Goal: Task Accomplishment & Management: Use online tool/utility

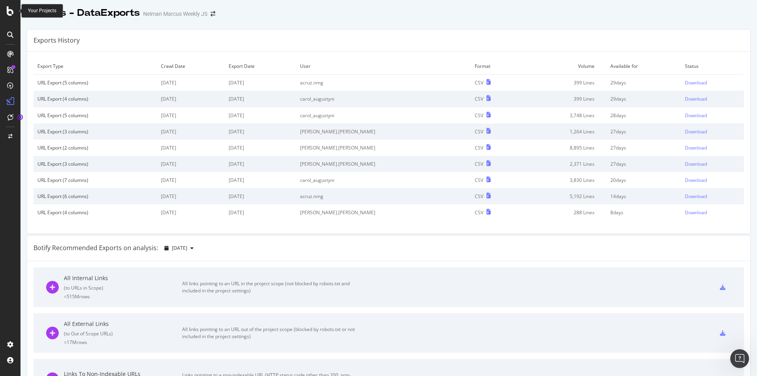
click at [9, 13] on icon at bounding box center [10, 10] width 7 height 9
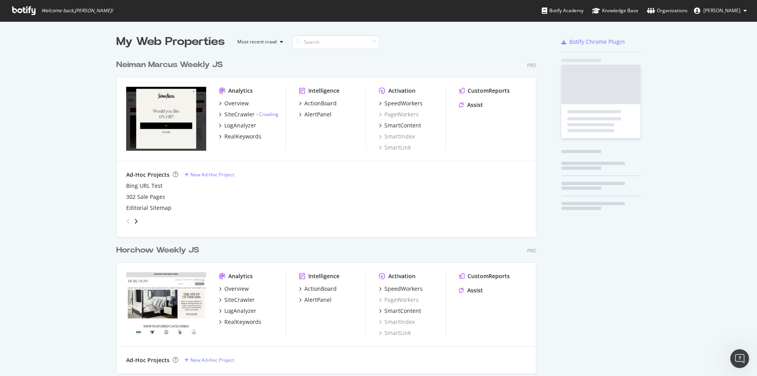
scroll to position [370, 745]
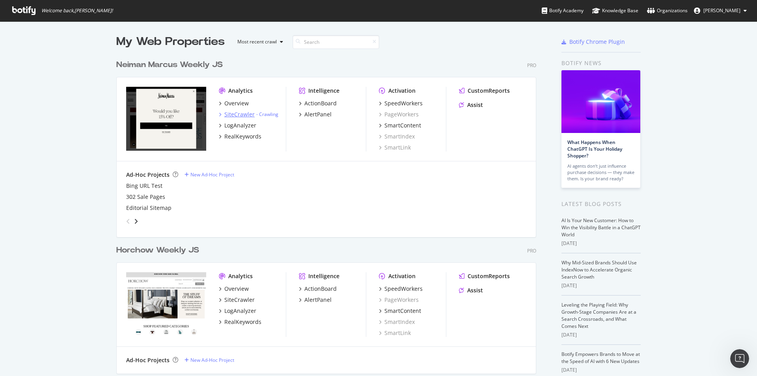
click at [226, 116] on div "SiteCrawler" at bounding box center [239, 114] width 30 height 8
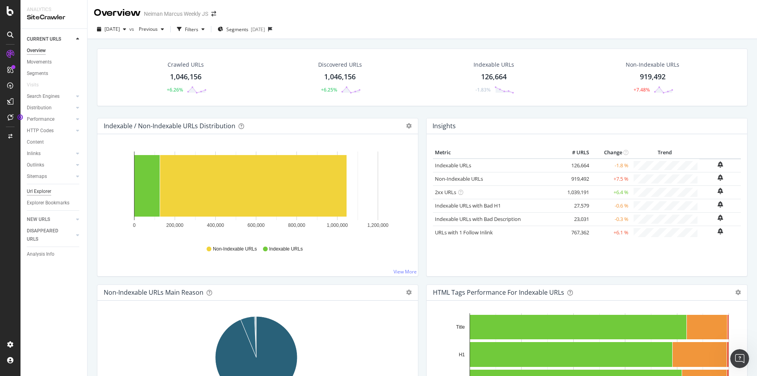
click at [46, 190] on div "Url Explorer" at bounding box center [39, 191] width 24 height 8
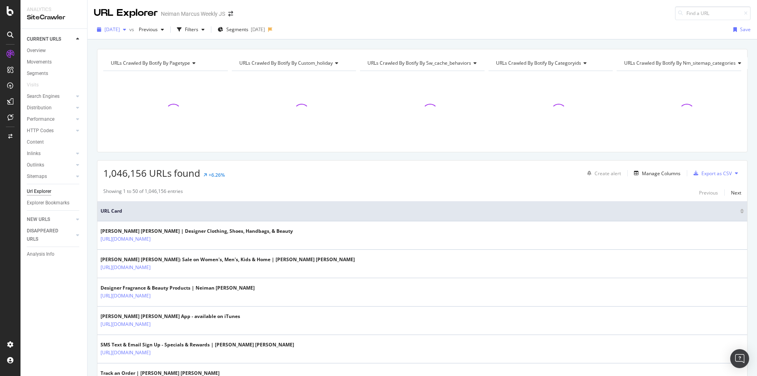
click at [129, 30] on div "[DATE]" at bounding box center [111, 30] width 35 height 12
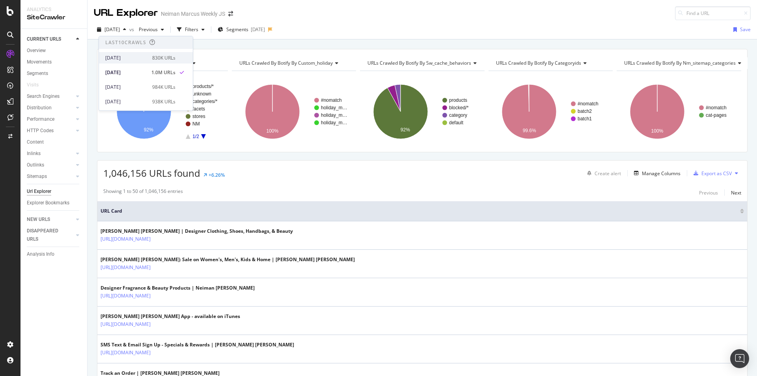
click at [156, 62] on div "[DATE] 830K URLs" at bounding box center [146, 57] width 94 height 11
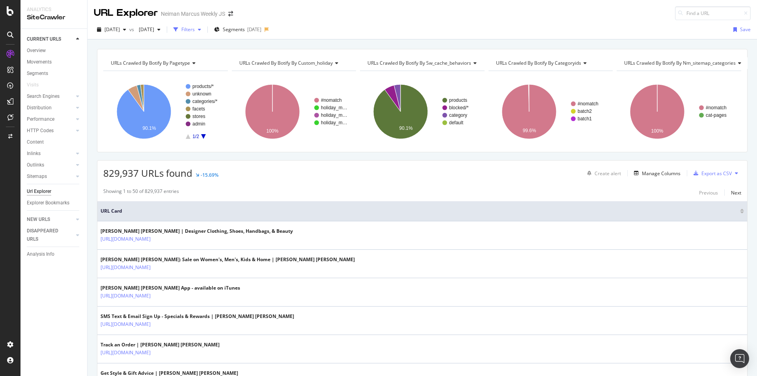
click at [204, 35] on button "Filters" at bounding box center [187, 29] width 34 height 13
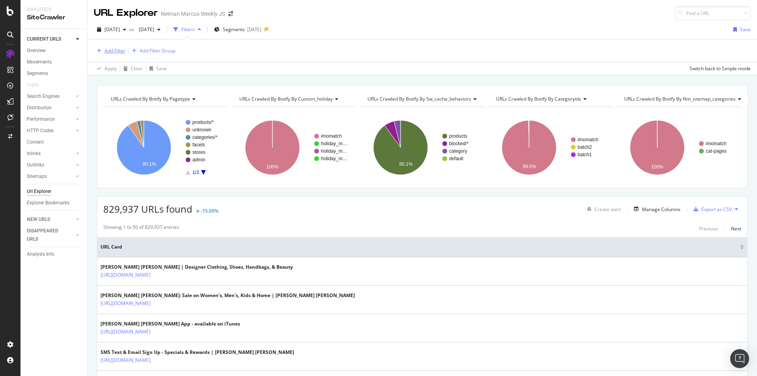
click at [116, 51] on div "Add Filter" at bounding box center [115, 50] width 21 height 7
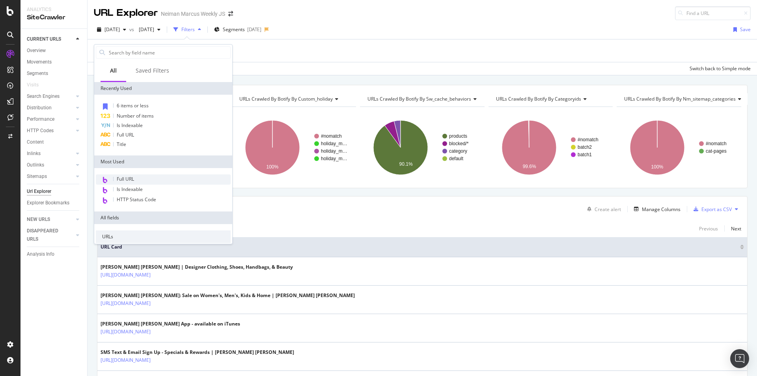
click at [141, 179] on div "Full URL" at bounding box center [163, 179] width 135 height 10
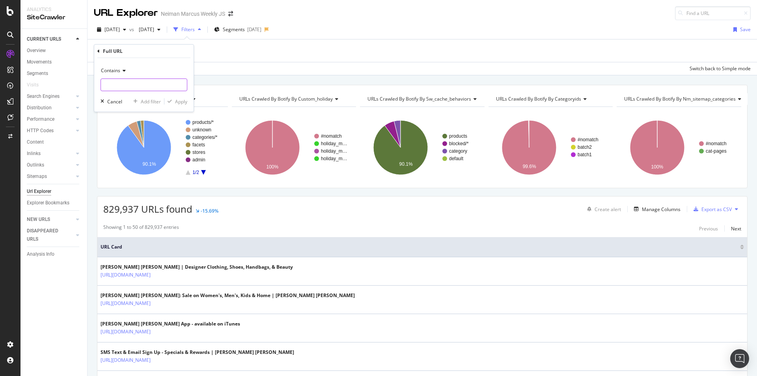
click at [148, 89] on input "text" at bounding box center [144, 84] width 86 height 13
type input "/c/"
click at [180, 105] on div "Apply" at bounding box center [181, 101] width 12 height 7
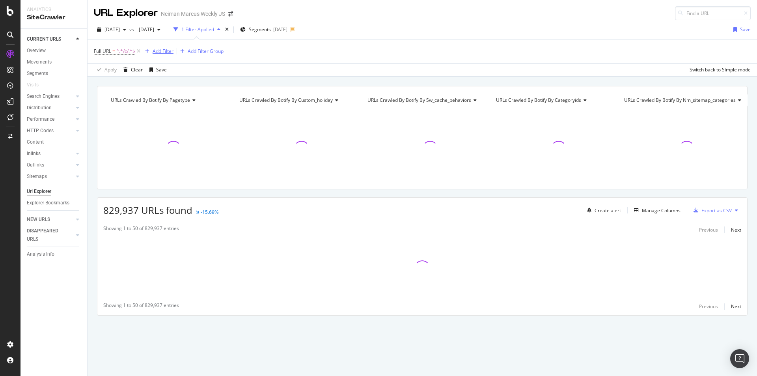
click at [171, 49] on div "Add Filter" at bounding box center [163, 51] width 21 height 7
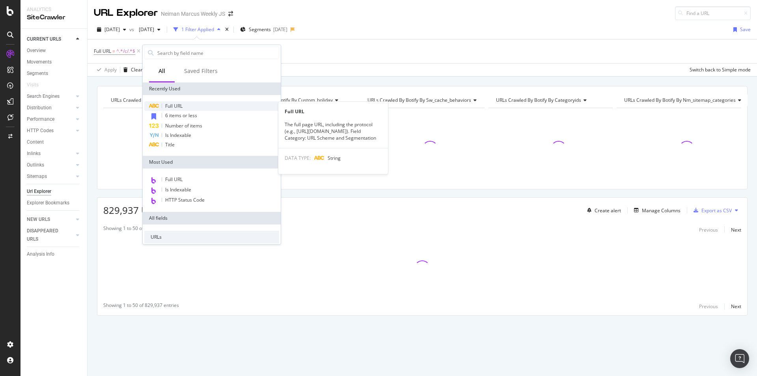
click at [183, 102] on div "Full URL" at bounding box center [211, 105] width 135 height 9
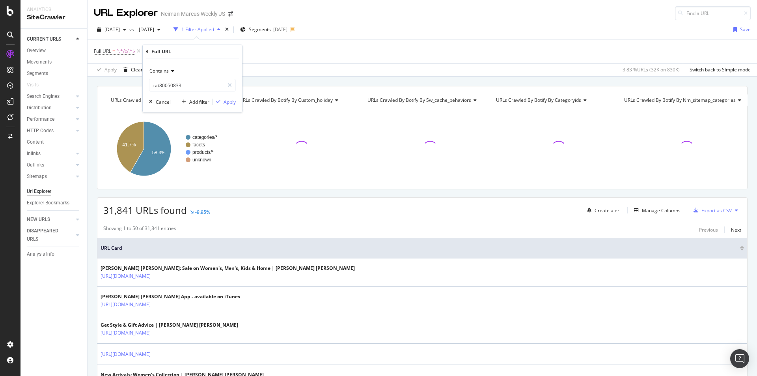
click at [170, 69] on icon at bounding box center [172, 71] width 6 height 5
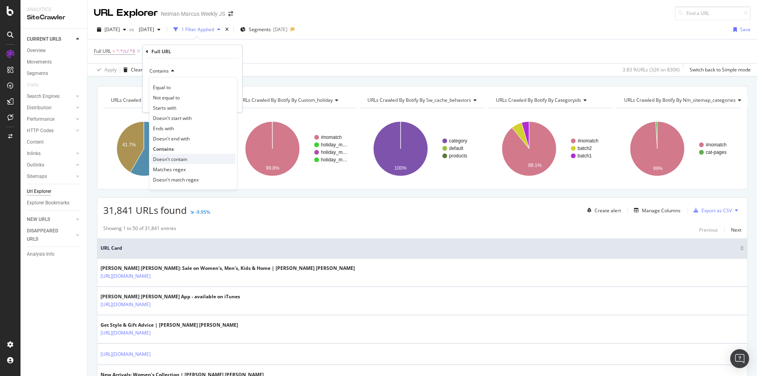
click at [183, 159] on span "Doesn't contain" at bounding box center [170, 159] width 34 height 7
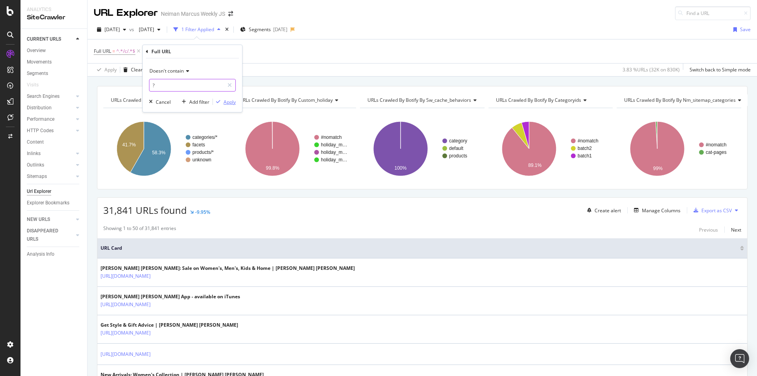
type input "?"
click at [230, 104] on div "Apply" at bounding box center [230, 102] width 12 height 7
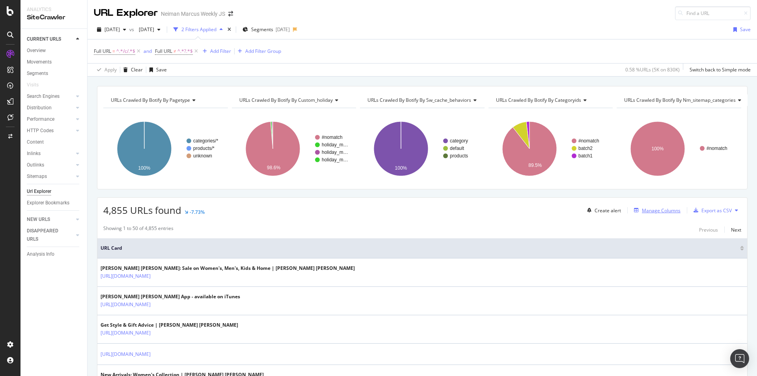
click at [665, 209] on div "Manage Columns" at bounding box center [661, 210] width 39 height 7
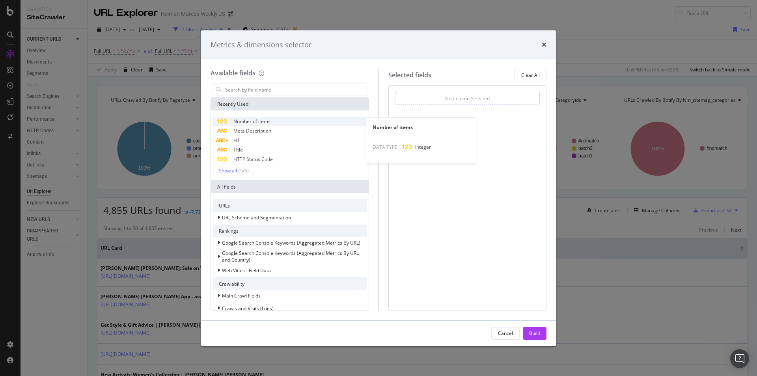
click at [260, 120] on span "Number of items" at bounding box center [251, 121] width 37 height 7
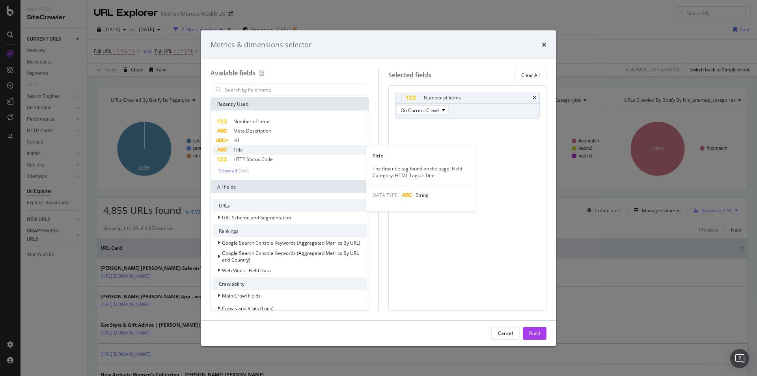
click at [265, 150] on div "Title" at bounding box center [290, 149] width 155 height 9
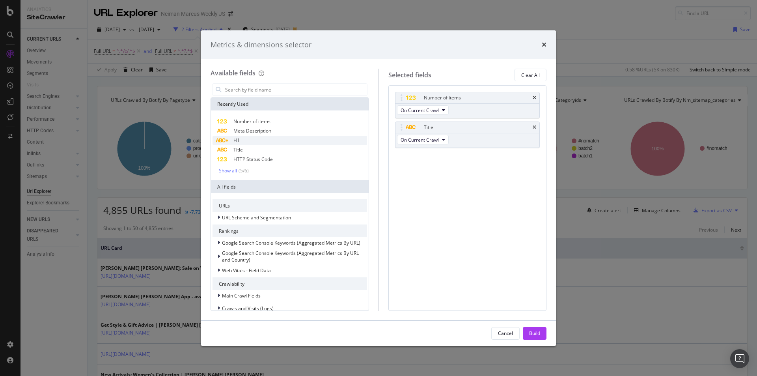
click at [265, 143] on div "H1" at bounding box center [290, 140] width 155 height 9
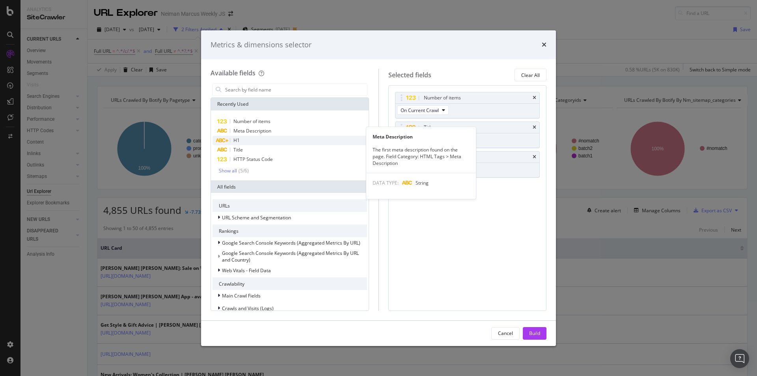
drag, startPoint x: 267, startPoint y: 131, endPoint x: 269, endPoint y: 138, distance: 7.5
click at [267, 131] on span "Meta Description" at bounding box center [252, 130] width 38 height 7
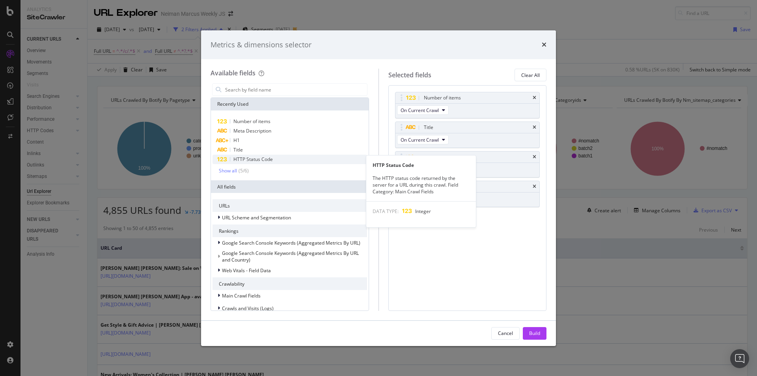
click at [272, 159] on span "HTTP Status Code" at bounding box center [252, 159] width 39 height 7
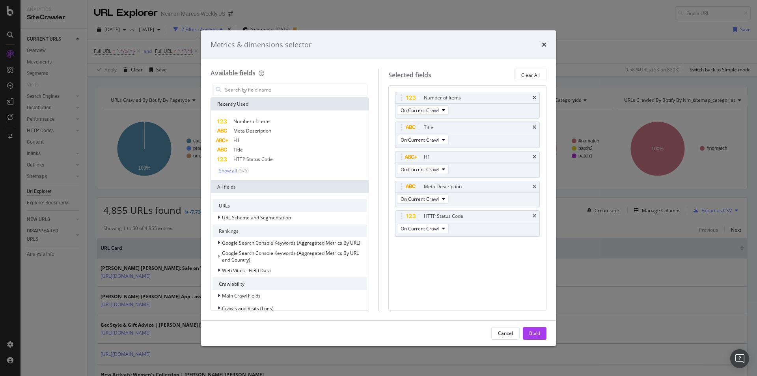
click at [230, 170] on div "Show all" at bounding box center [228, 171] width 18 height 6
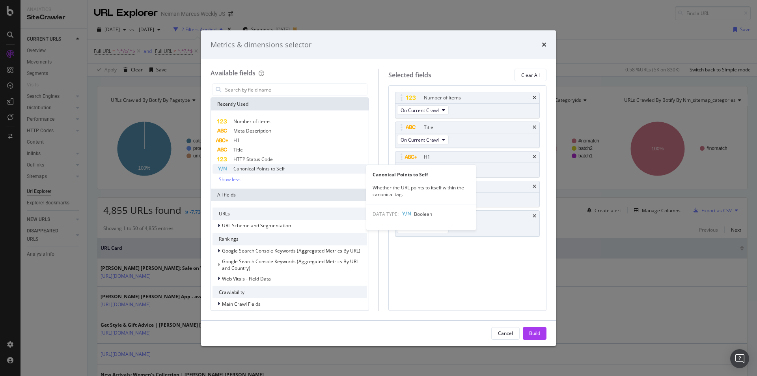
click at [288, 171] on div "Canonical Points to Self" at bounding box center [290, 168] width 155 height 9
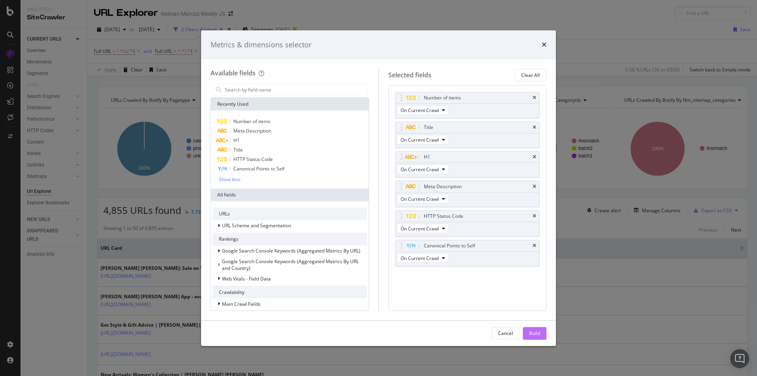
click at [527, 333] on button "Build" at bounding box center [535, 333] width 24 height 13
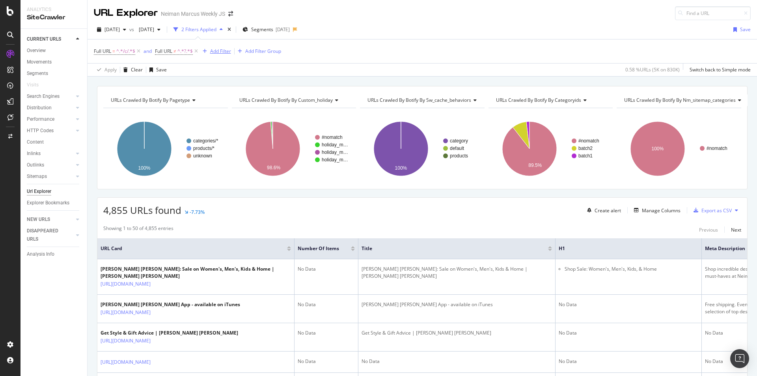
click at [222, 52] on div "Add Filter" at bounding box center [220, 51] width 21 height 7
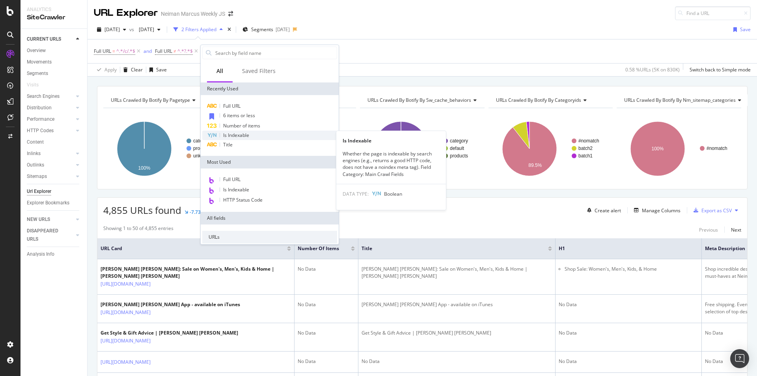
click at [236, 133] on span "Is Indexable" at bounding box center [236, 135] width 26 height 7
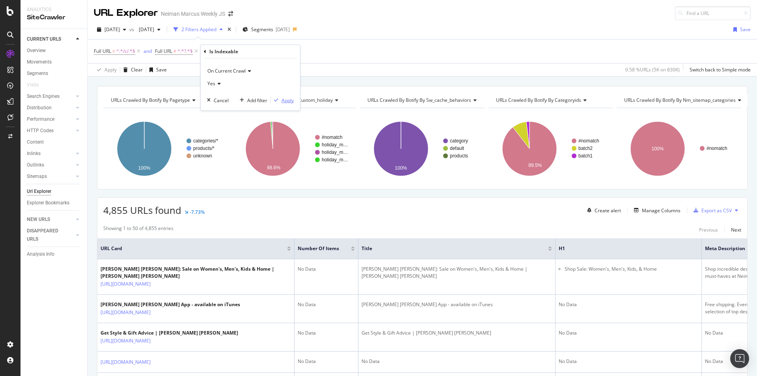
click at [288, 102] on div "Apply" at bounding box center [288, 100] width 12 height 7
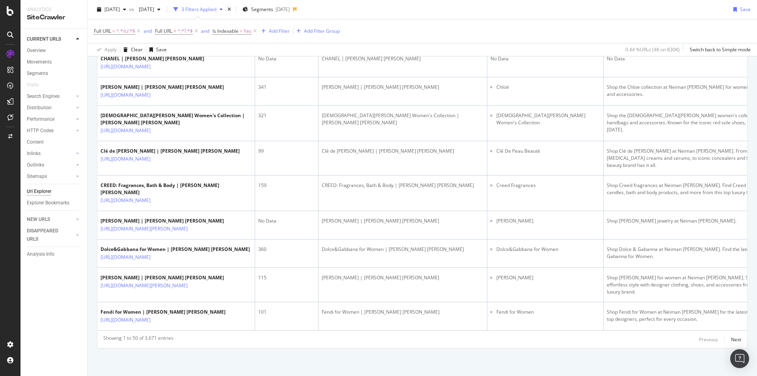
scroll to position [1787, 0]
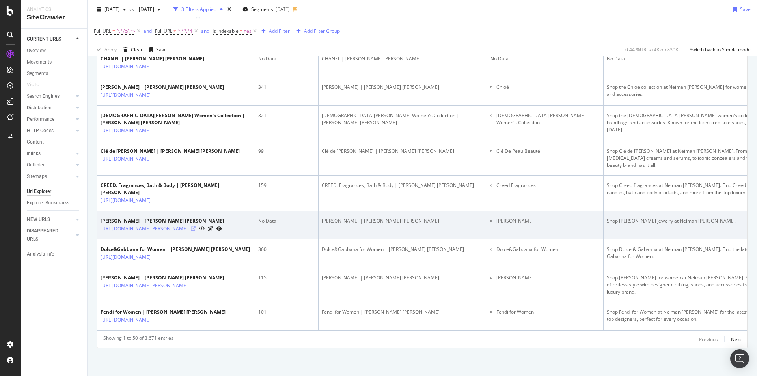
click at [196, 226] on icon at bounding box center [193, 228] width 5 height 5
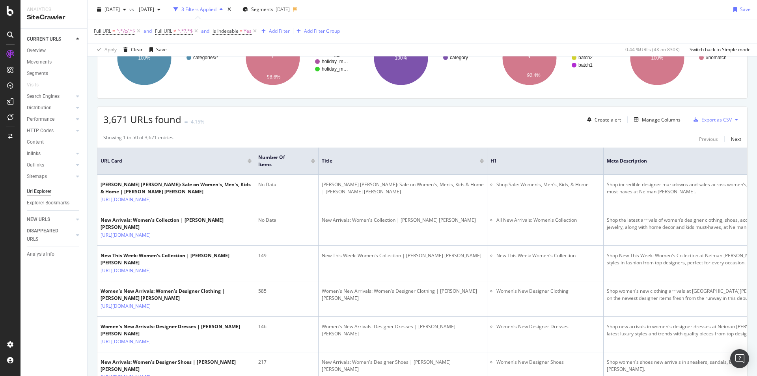
scroll to position [0, 0]
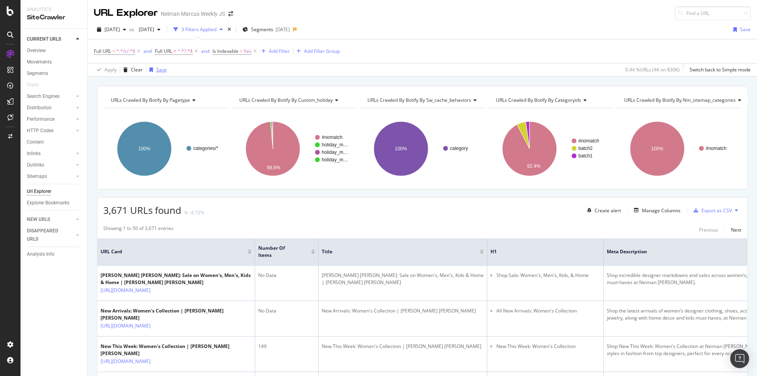
click at [156, 67] on div "Save" at bounding box center [161, 69] width 11 height 7
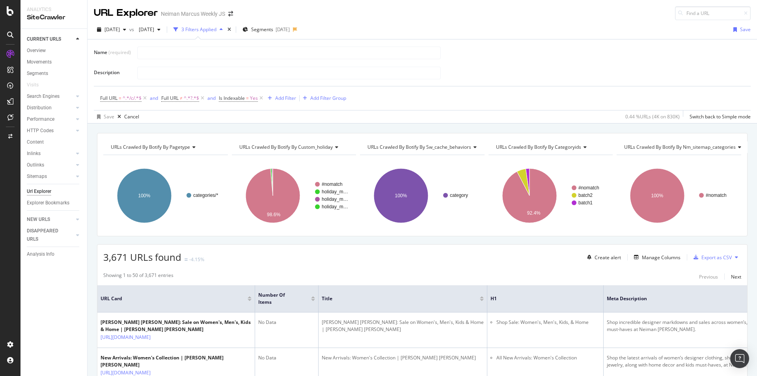
type input "o"
type input "u"
type input "A"
type input "Number of Items for all PLPs"
click at [143, 73] on input "text" at bounding box center [289, 73] width 303 height 12
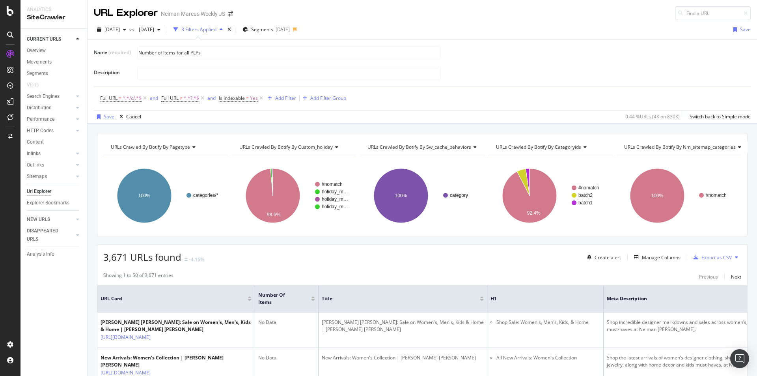
click at [105, 118] on div "Save" at bounding box center [109, 116] width 11 height 7
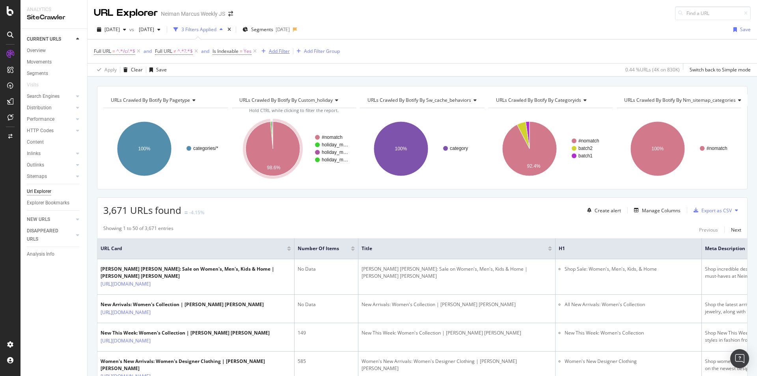
click at [280, 51] on div "Add Filter" at bounding box center [279, 51] width 21 height 7
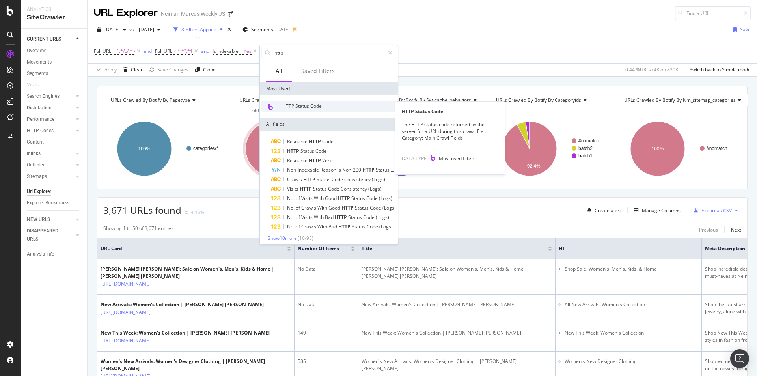
type input "http"
click at [304, 105] on span "HTTP Status Code" at bounding box center [301, 106] width 39 height 7
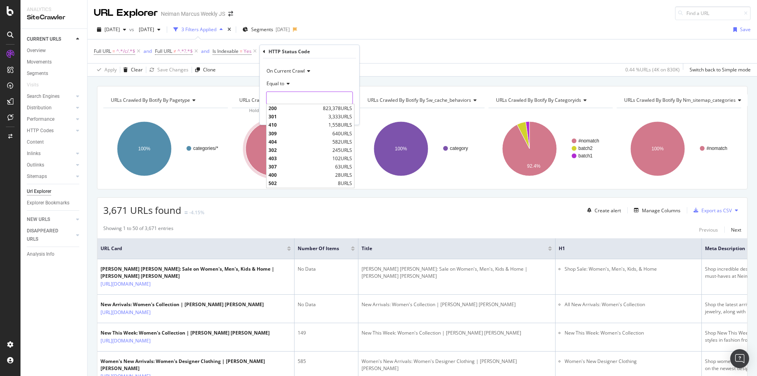
click at [292, 98] on input "number" at bounding box center [309, 97] width 87 height 13
click at [300, 109] on span "200" at bounding box center [295, 108] width 52 height 7
type input "200"
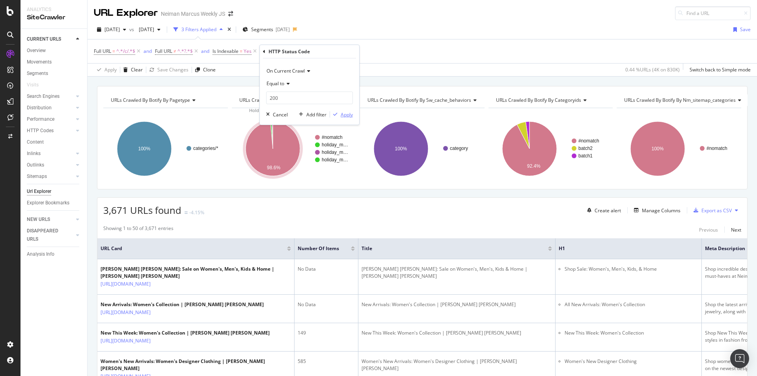
drag, startPoint x: 343, startPoint y: 112, endPoint x: 492, endPoint y: 184, distance: 165.6
click at [343, 112] on div "Apply" at bounding box center [347, 114] width 12 height 7
